Goal: Transaction & Acquisition: Purchase product/service

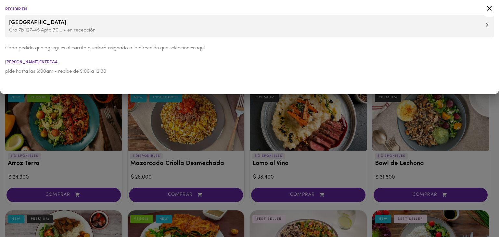
click at [91, 83] on div "Recibir en Casa Bella Suiza Cra 7b 127-45 Apto 70... • en recepción Cada pedido…" at bounding box center [249, 47] width 499 height 94
click at [488, 7] on icon at bounding box center [489, 8] width 5 height 5
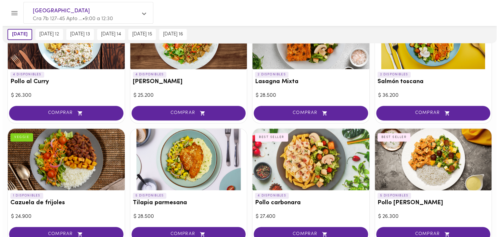
scroll to position [446, 0]
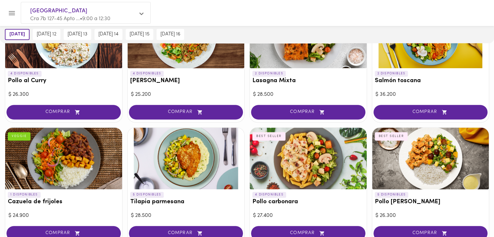
click at [195, 177] on div at bounding box center [186, 159] width 117 height 62
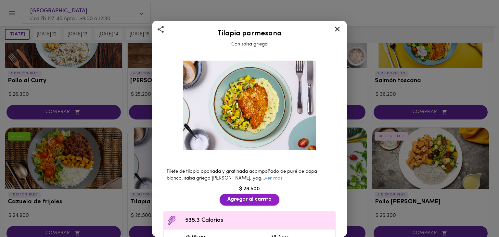
click at [242, 196] on span "Agregar al carrito" at bounding box center [249, 199] width 44 height 6
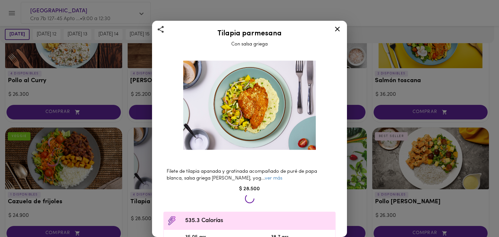
scroll to position [447, 0]
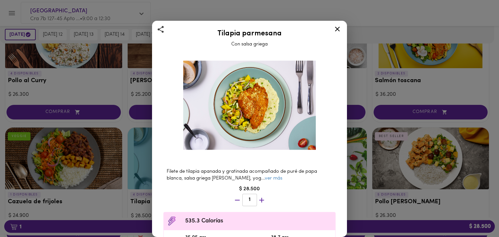
click at [338, 28] on icon at bounding box center [337, 29] width 5 height 5
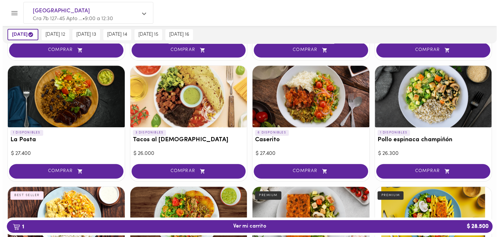
scroll to position [270, 0]
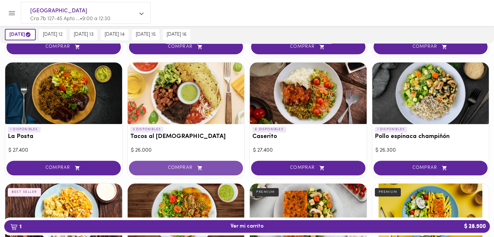
click at [204, 164] on button "COMPRAR" at bounding box center [186, 168] width 114 height 15
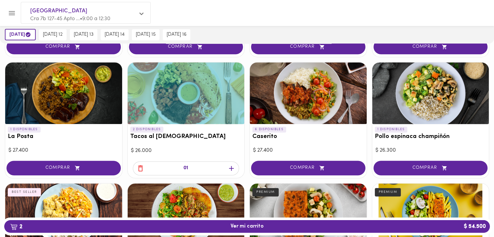
click at [148, 133] on h3 "Tacos al [DEMOGRAPHIC_DATA]" at bounding box center [186, 136] width 112 height 7
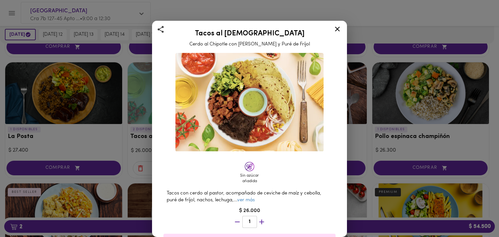
click at [160, 100] on div "Sin azúcar añadida Tacos con cerdo al pastor, acompañado de ceviche de maíz y c…" at bounding box center [250, 201] width 184 height 302
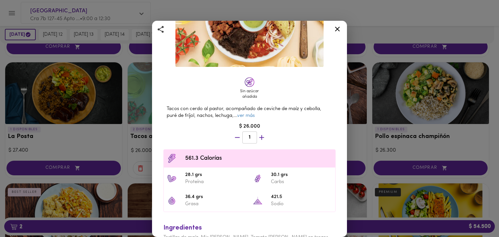
scroll to position [115, 0]
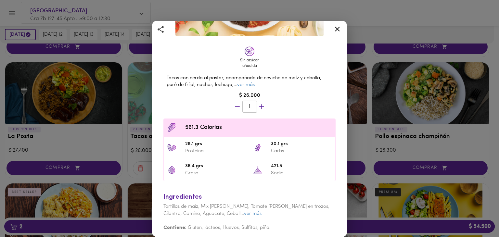
click at [341, 25] on div at bounding box center [337, 30] width 16 height 16
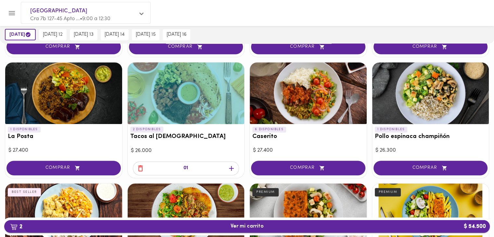
click at [241, 223] on span "2 Ver mi carrito $ 54.500" at bounding box center [247, 226] width 33 height 6
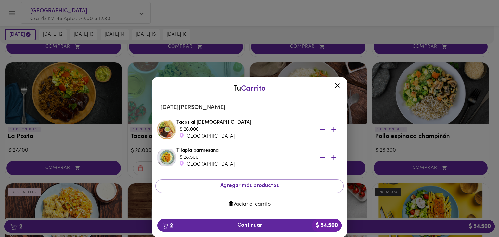
click at [337, 87] on icon at bounding box center [337, 86] width 8 height 8
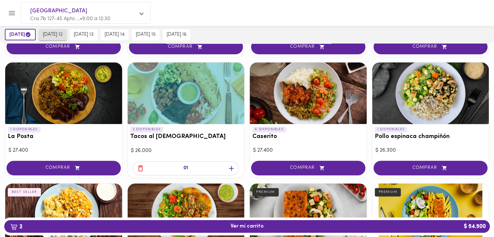
click at [58, 32] on span "[DATE] 12" at bounding box center [53, 35] width 20 height 6
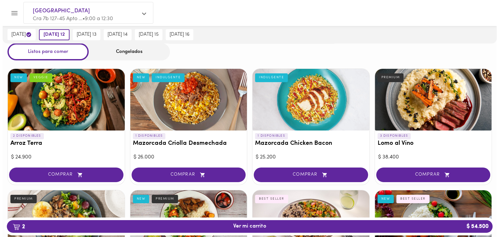
scroll to position [21, 0]
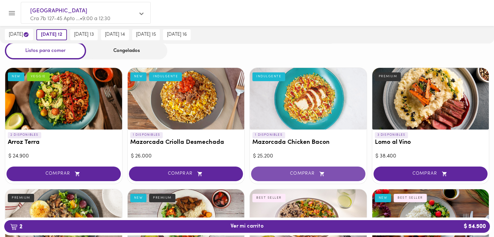
click at [296, 172] on span "COMPRAR" at bounding box center [308, 174] width 98 height 6
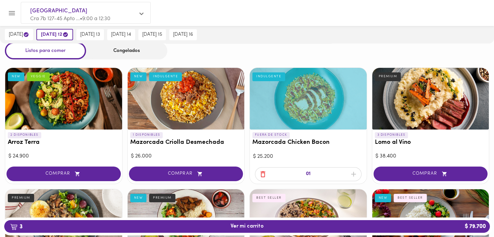
click at [304, 107] on div at bounding box center [308, 99] width 117 height 62
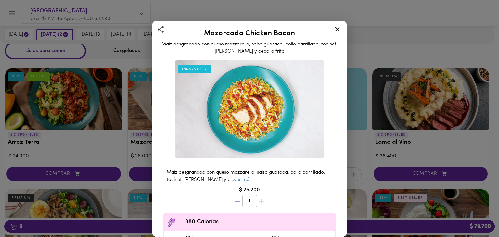
click at [338, 27] on icon at bounding box center [337, 29] width 8 height 8
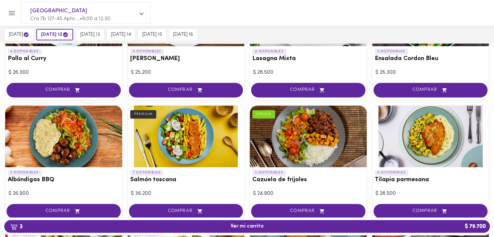
scroll to position [471, 0]
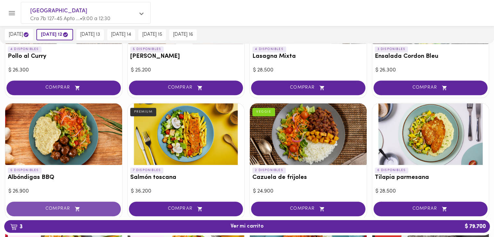
click at [44, 206] on span "COMPRAR" at bounding box center [64, 209] width 98 height 6
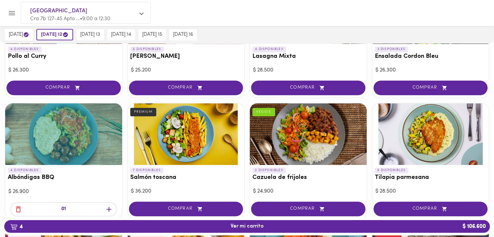
click at [69, 150] on div at bounding box center [63, 134] width 117 height 62
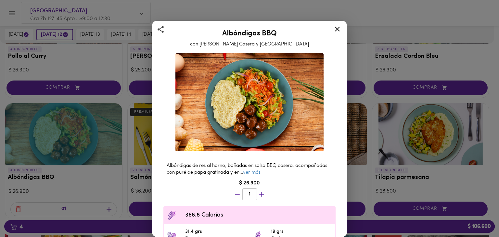
click at [338, 27] on icon at bounding box center [337, 29] width 8 height 8
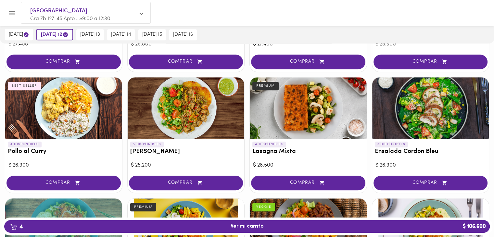
scroll to position [374, 0]
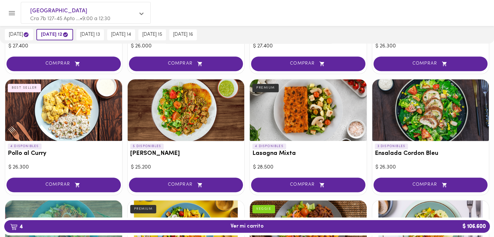
click at [87, 121] on div at bounding box center [63, 110] width 117 height 62
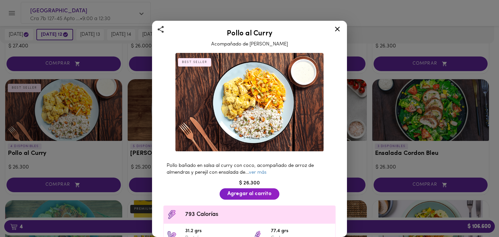
click at [339, 26] on icon at bounding box center [337, 29] width 8 height 8
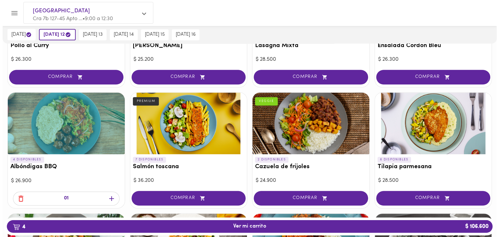
scroll to position [483, 0]
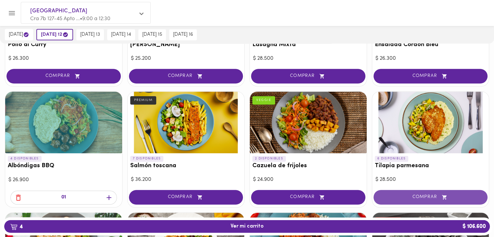
click at [408, 195] on span "COMPRAR" at bounding box center [431, 198] width 98 height 6
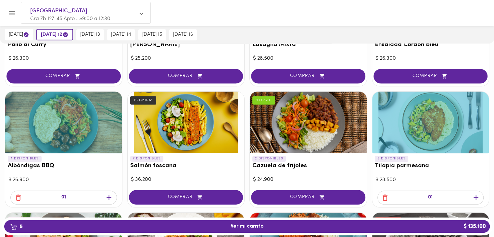
click at [417, 128] on div at bounding box center [430, 123] width 117 height 62
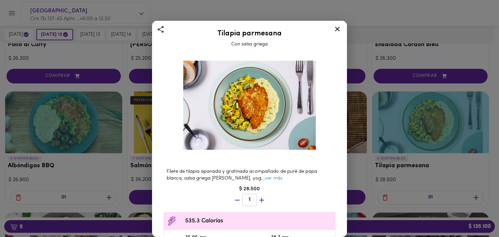
click at [336, 34] on div at bounding box center [337, 30] width 16 height 16
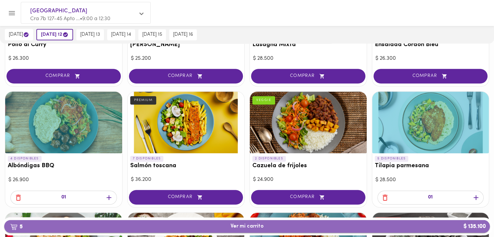
click at [222, 222] on button "5 Ver mi carrito $ 135.100" at bounding box center [247, 226] width 486 height 13
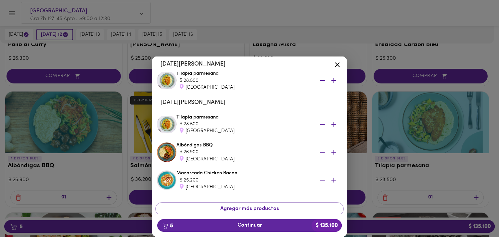
scroll to position [60, 0]
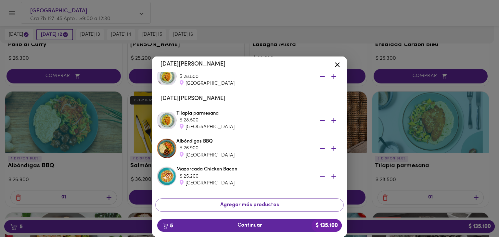
click at [318, 175] on icon "button" at bounding box center [322, 176] width 8 height 8
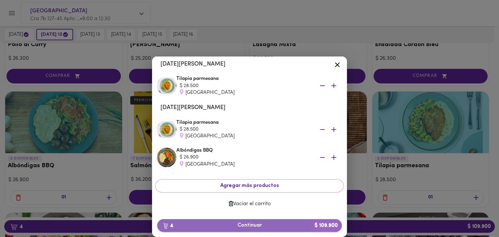
click at [245, 225] on span "4 Continuar $ 109.900" at bounding box center [249, 225] width 174 height 6
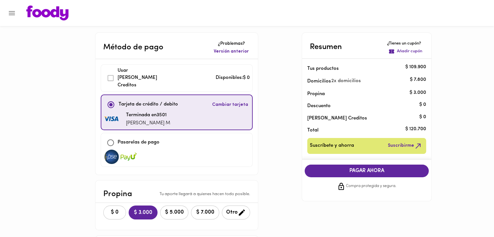
click at [115, 209] on span "$ 0" at bounding box center [114, 212] width 14 height 6
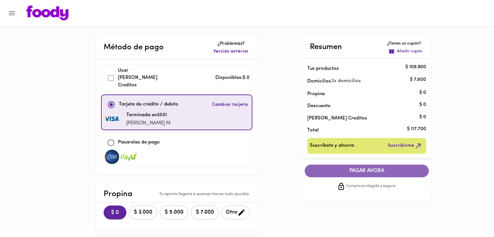
click at [375, 172] on span "PAGAR AHORA" at bounding box center [366, 171] width 111 height 6
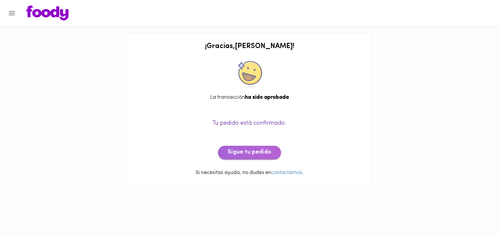
click at [268, 155] on span "Sigue tu pedido" at bounding box center [250, 152] width 44 height 7
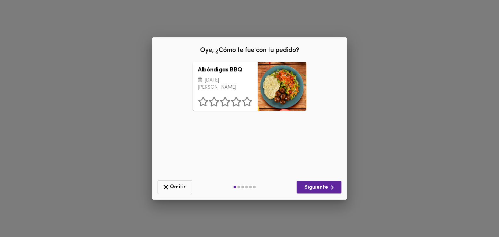
click at [177, 186] on span "Omitir" at bounding box center [175, 187] width 26 height 8
